Goal: Task Accomplishment & Management: Complete application form

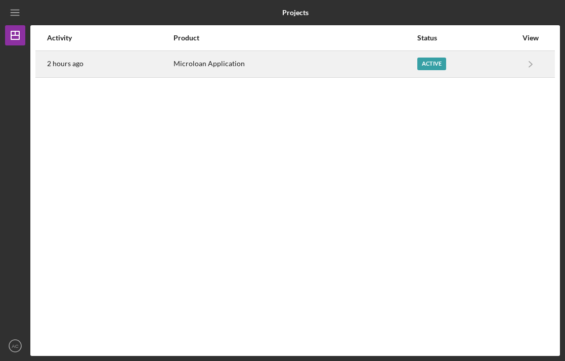
click at [361, 66] on div "Microloan Application" at bounding box center [294, 64] width 243 height 25
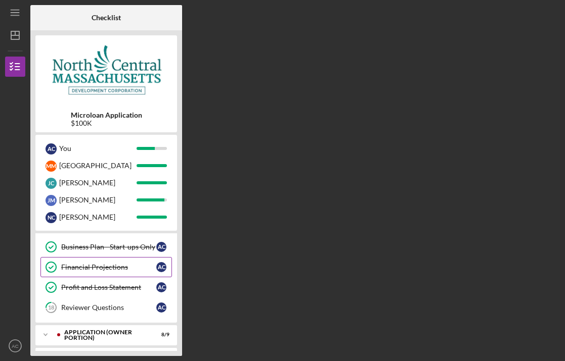
scroll to position [222, 0]
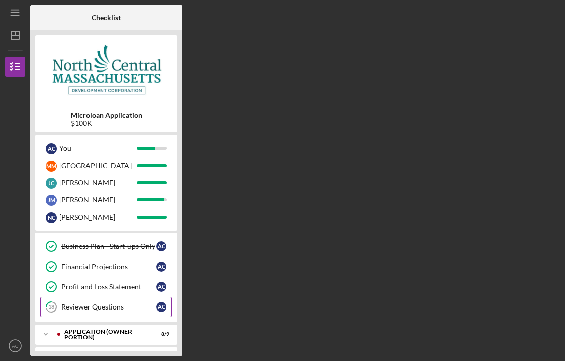
click at [108, 307] on div "Reviewer Questions" at bounding box center [108, 307] width 95 height 8
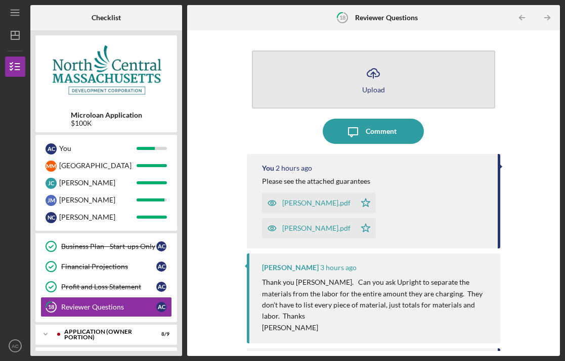
click at [369, 84] on icon "Icon/Upload" at bounding box center [372, 73] width 25 height 25
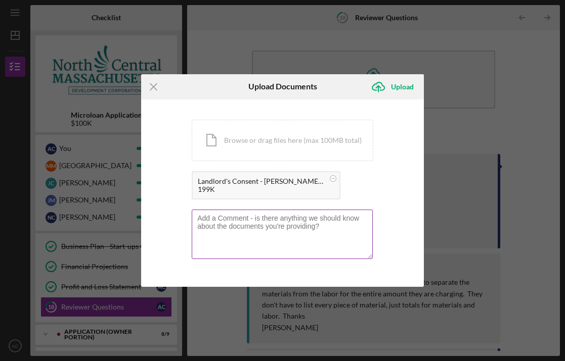
click at [250, 231] on textarea at bounding box center [282, 235] width 181 height 50
type textarea "D"
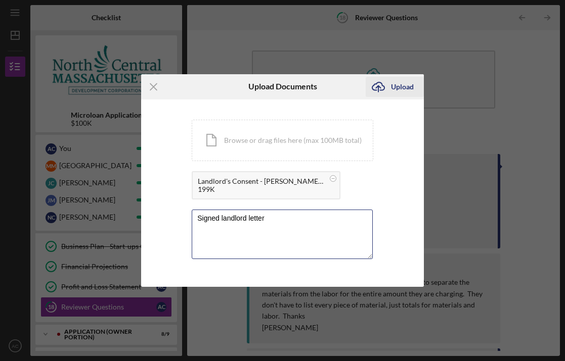
type textarea "Signed landlord letter"
click at [406, 88] on div "Upload" at bounding box center [402, 87] width 23 height 20
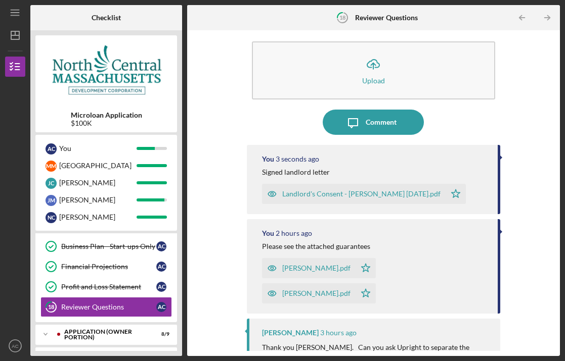
scroll to position [10, 0]
click at [438, 3] on div "Icon/Menu 18 Reviewer Questions Checklist Microloan Application $100K A C You M…" at bounding box center [282, 178] width 555 height 356
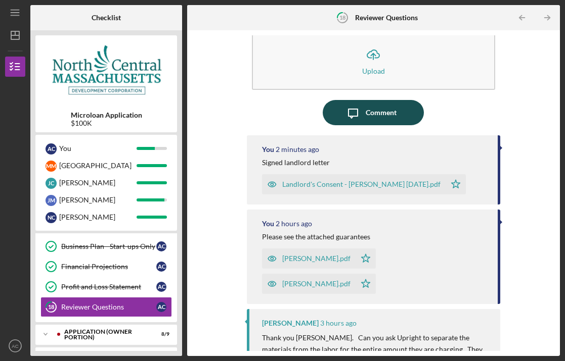
scroll to position [13, 0]
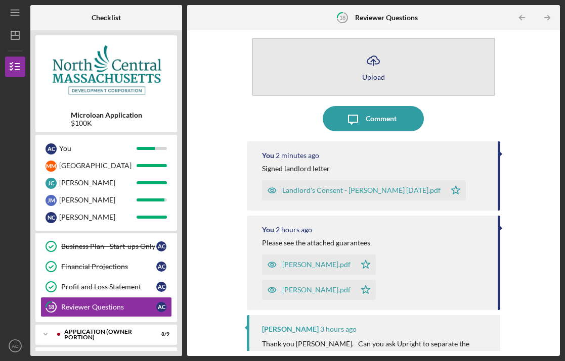
click at [378, 61] on icon "Icon/Upload" at bounding box center [372, 60] width 25 height 25
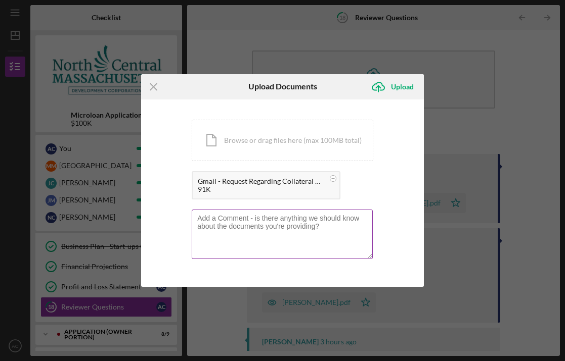
click at [249, 232] on textarea at bounding box center [282, 235] width 181 height 50
type textarea "City of [GEOGRAPHIC_DATA]"
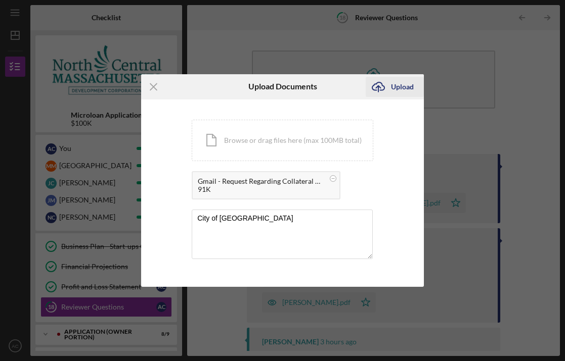
click at [395, 81] on div "Upload" at bounding box center [402, 87] width 23 height 20
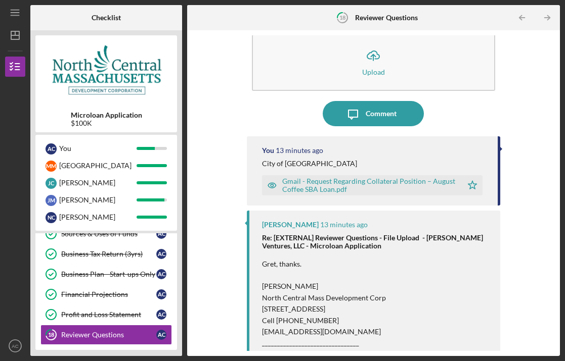
scroll to position [17, 0]
